Goal: Learn about a topic

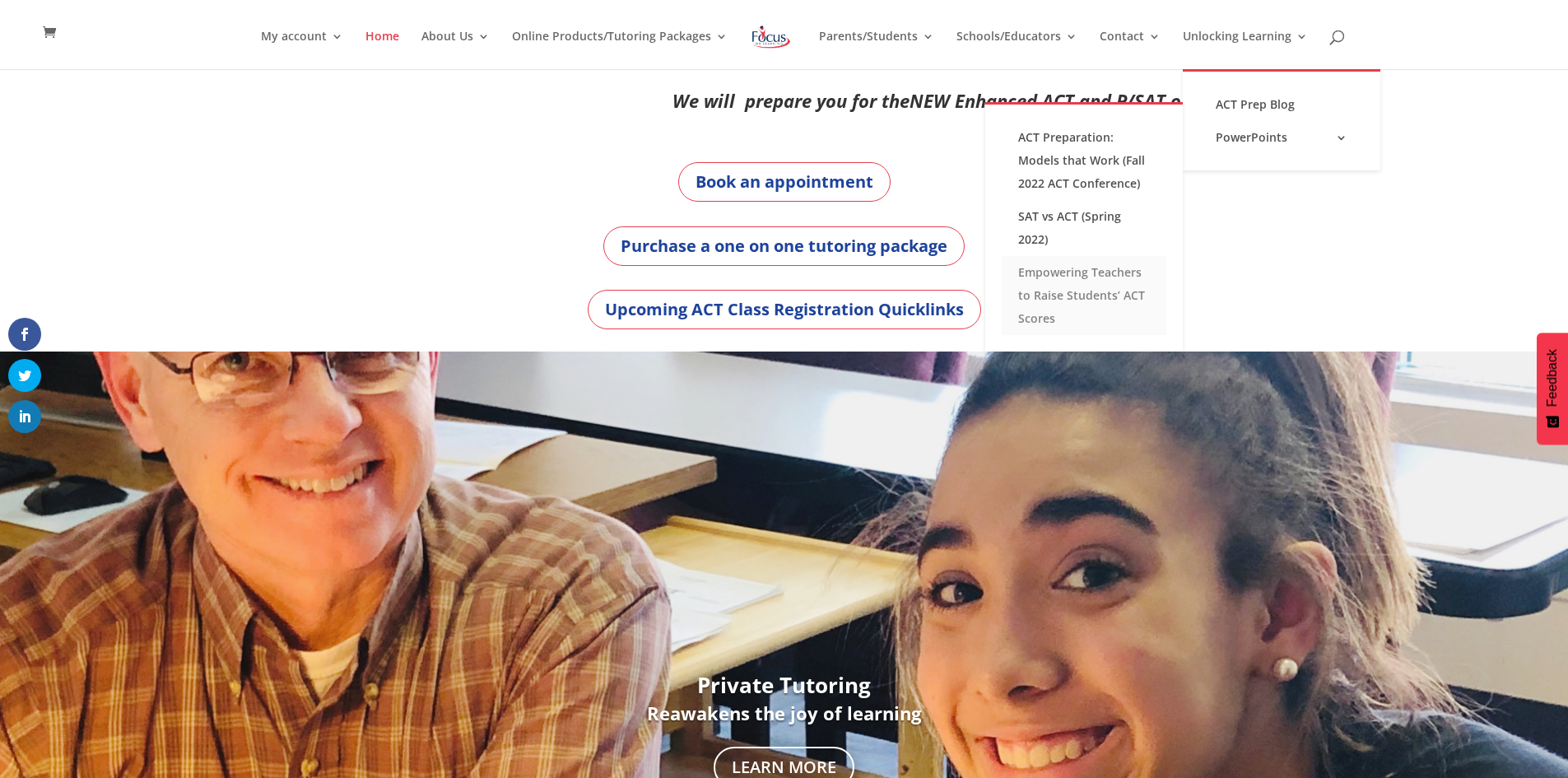
click at [1092, 290] on link "Empowering Teachers to Raise Students’ ACT Scores" at bounding box center [1084, 295] width 164 height 79
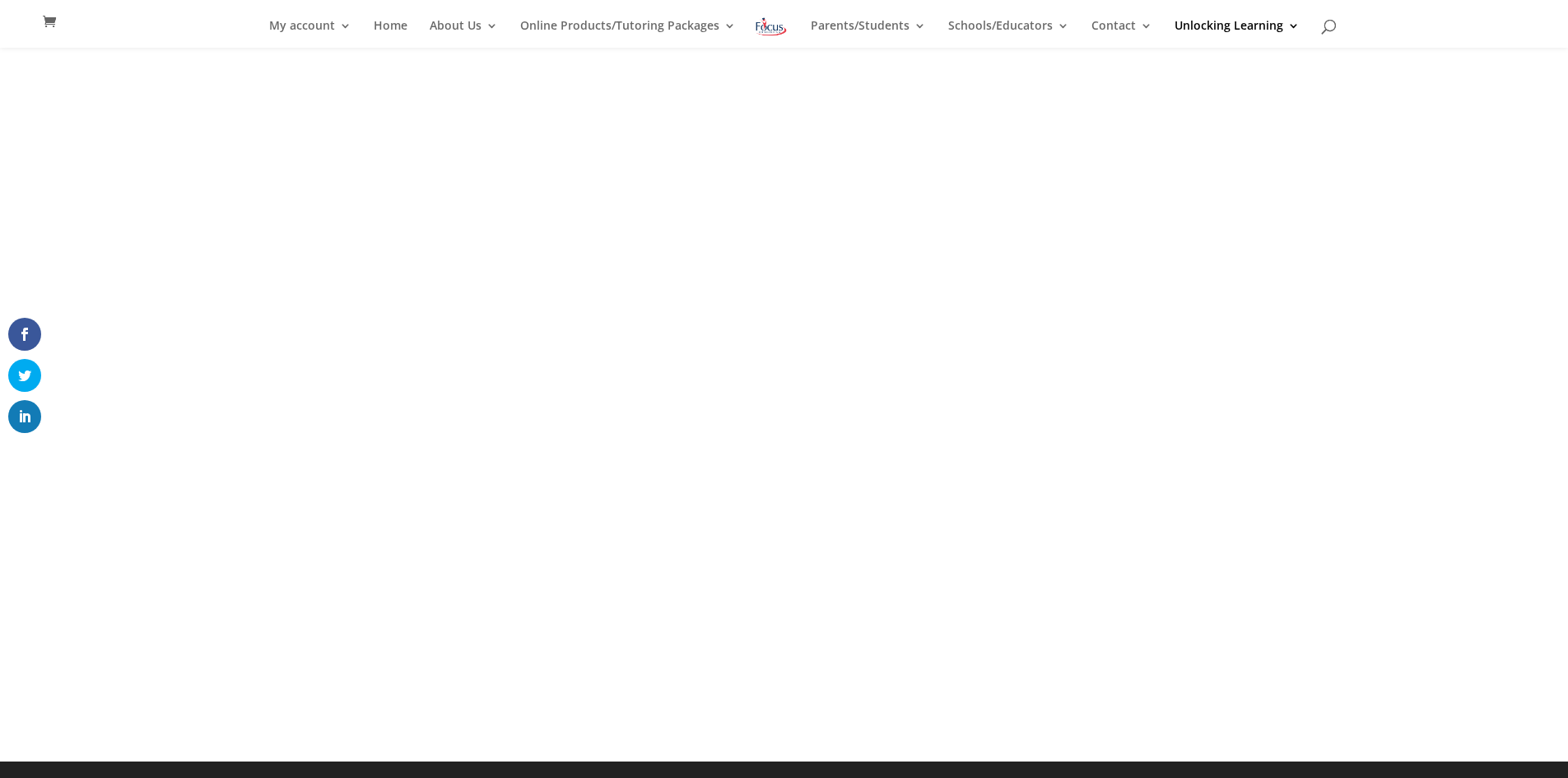
scroll to position [43, 0]
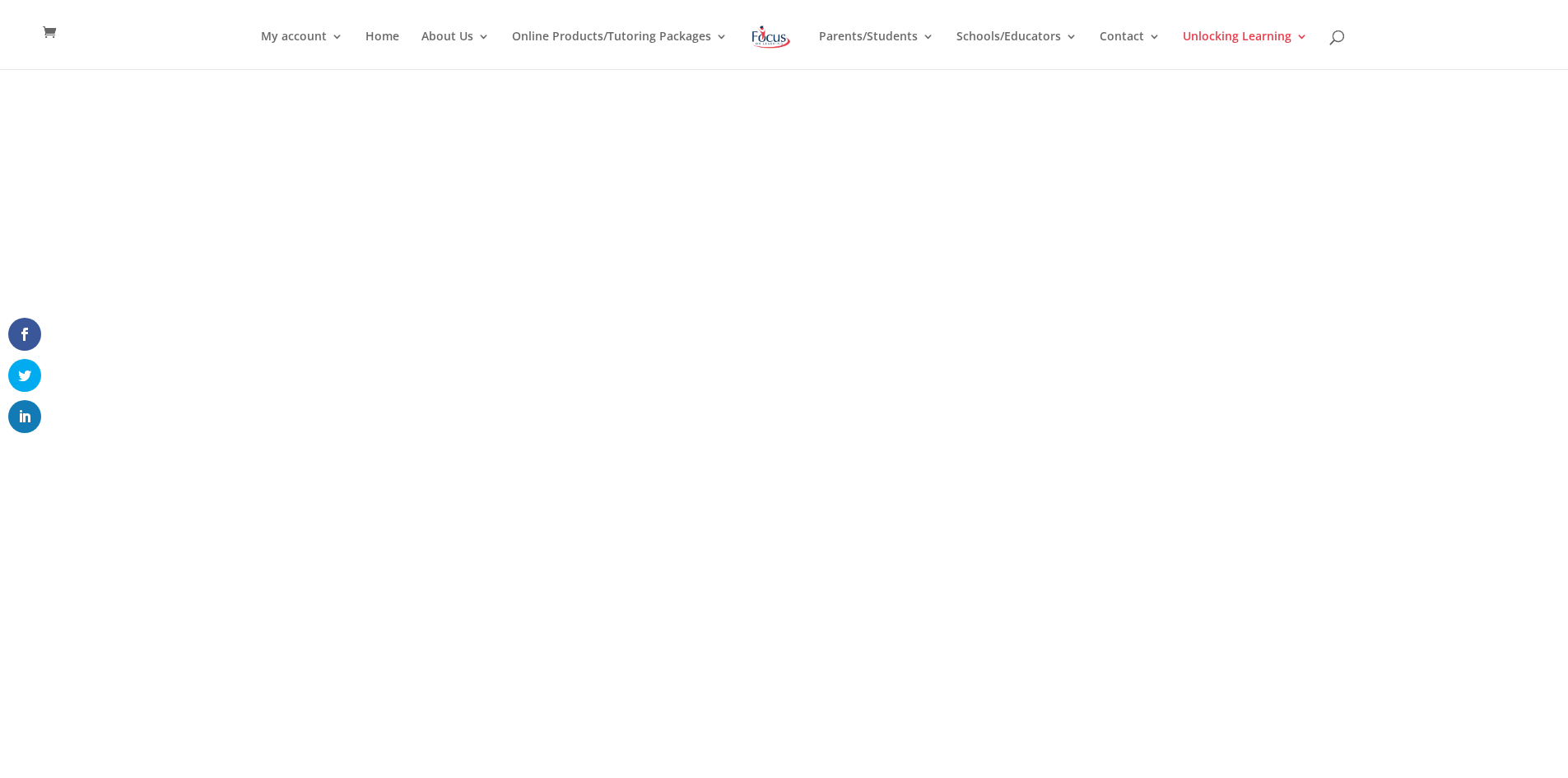
click at [324, 231] on div "<span data-mce-type="bookmark" style="display: inline-block; width: 0px; overfl…" at bounding box center [784, 448] width 1568 height 757
